Goal: Information Seeking & Learning: Learn about a topic

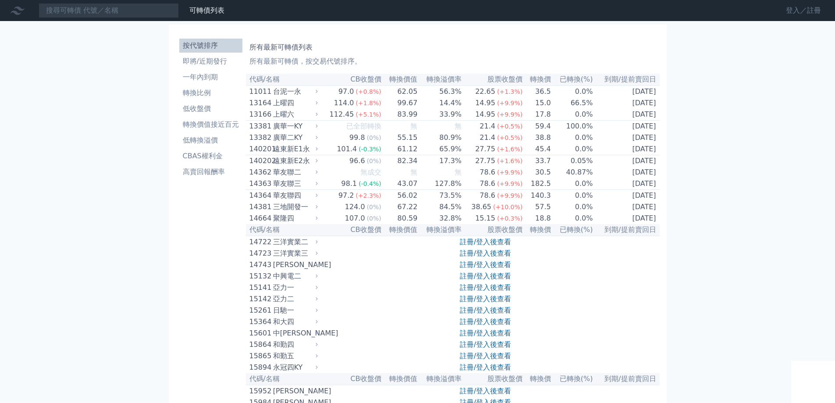
click at [812, 9] on link "登入／註冊" at bounding box center [803, 11] width 49 height 14
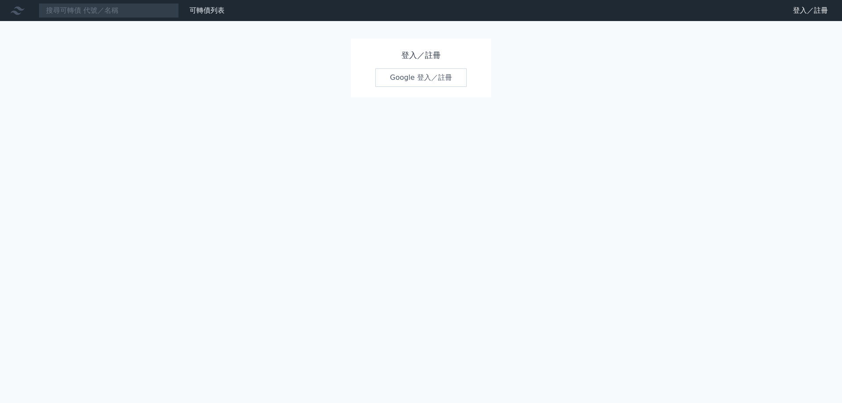
click at [438, 76] on link "Google 登入／註冊" at bounding box center [420, 77] width 91 height 18
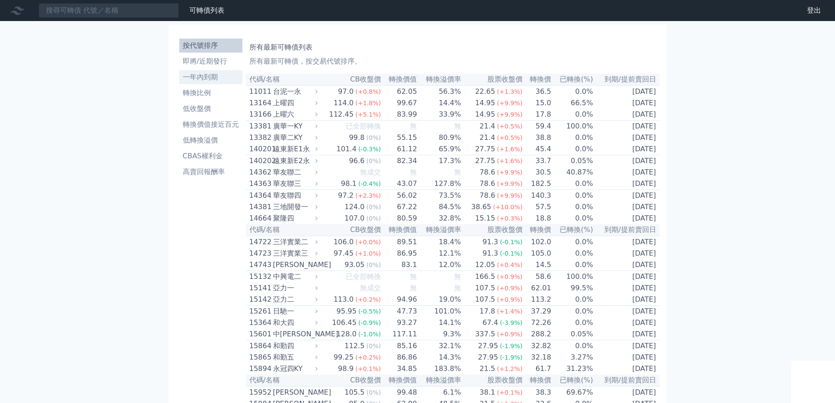
click at [217, 76] on li "一年內到期" at bounding box center [210, 77] width 63 height 11
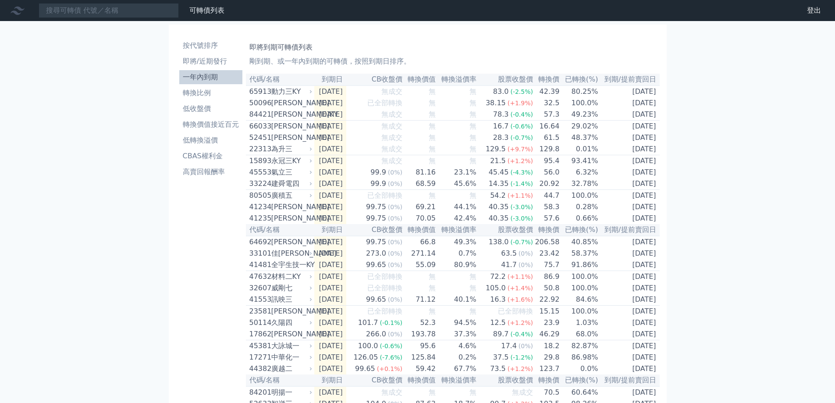
scroll to position [382, 0]
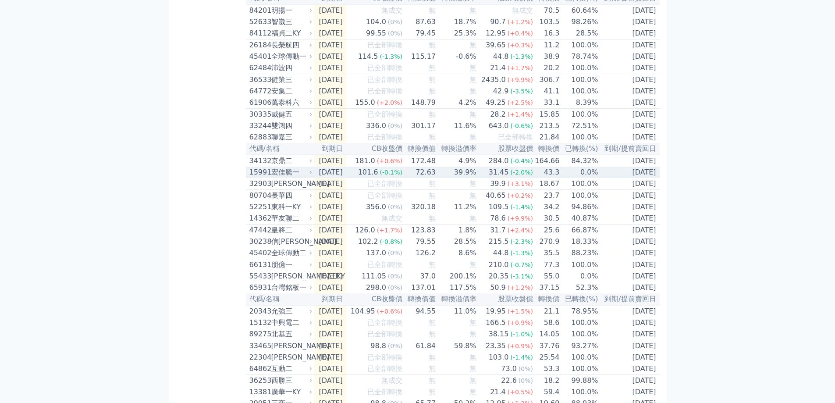
click at [281, 178] on div "宏佳騰一" at bounding box center [290, 172] width 39 height 11
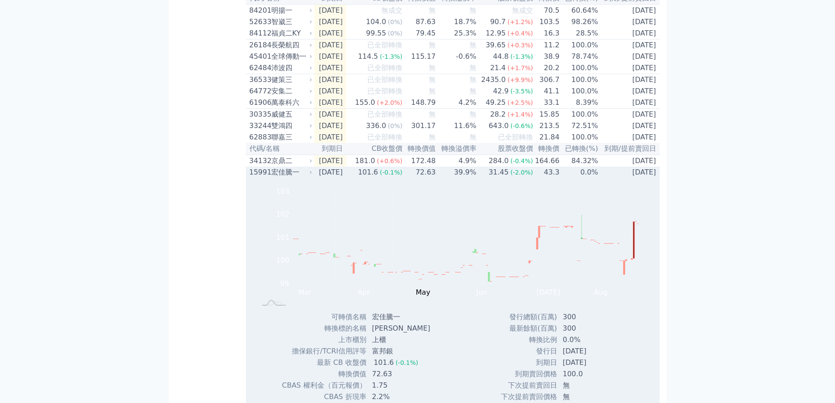
click at [430, 178] on td "72.63" at bounding box center [419, 172] width 33 height 11
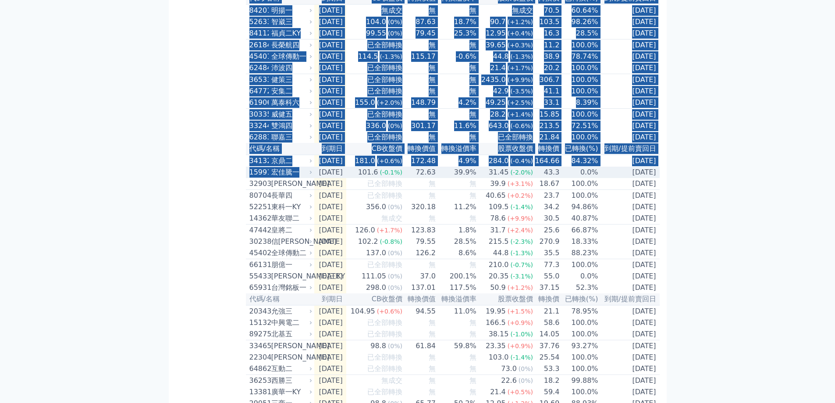
drag, startPoint x: 245, startPoint y: 203, endPoint x: 313, endPoint y: 206, distance: 68.0
click at [313, 206] on div "按代號排序 即將/近期發行 一年內到期 轉換比例 低收盤價 轉換價值接近百元 低轉換溢價 CBAS權利金 高賣回報酬率 即將到期可轉債列表 剛到期、或一年內到…" at bounding box center [418, 384] width 484 height 1468
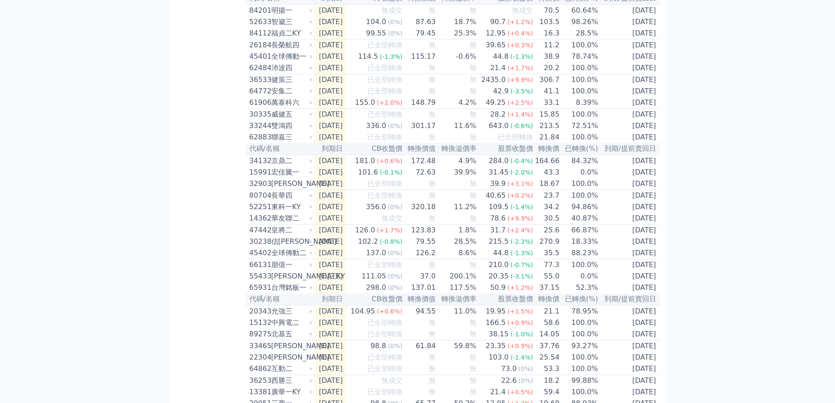
click at [799, 197] on div "可轉債列表 財務數據 可轉債列表 財務數據 登出 登出 按代號排序 即將/近期發行 一年內到期 轉換比例 低收盤價 轉換價值接近百元 低轉換溢價" at bounding box center [417, 373] width 835 height 1510
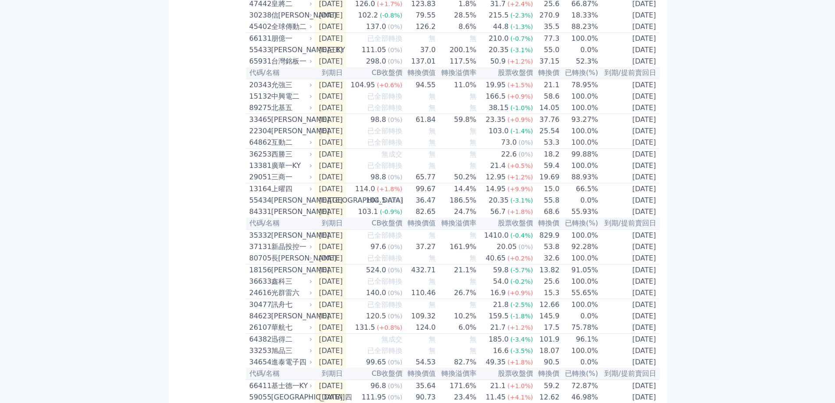
scroll to position [625, 0]
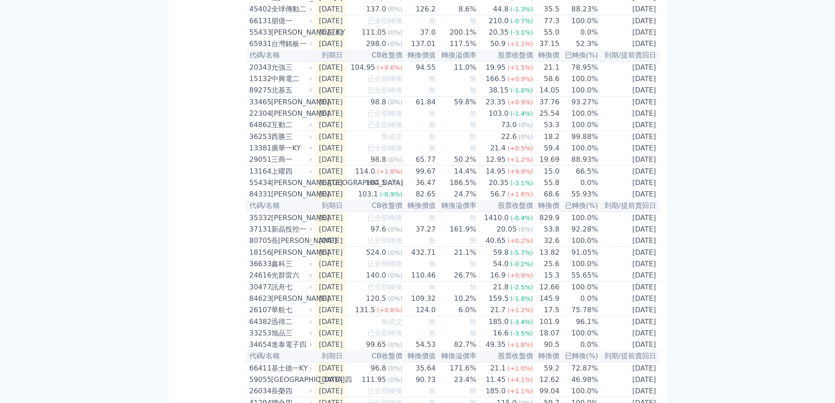
click at [167, 306] on div "按代號排序 即將/近期發行 一年內到期 轉換比例 低收盤價 轉換價值接近百元 低轉換溢價 CBAS權利金 高賣回報酬率 即將到期可轉債列表 剛到期、或一年內到…" at bounding box center [417, 140] width 505 height 1489
